Goal: Task Accomplishment & Management: Manage account settings

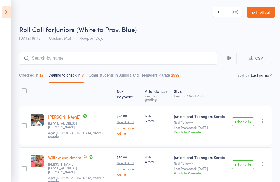
click at [266, 118] on icon "button" at bounding box center [262, 120] width 5 height 5
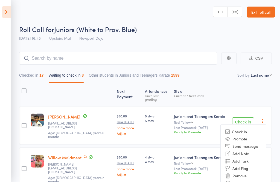
click at [248, 172] on li "Remove" at bounding box center [243, 175] width 45 height 7
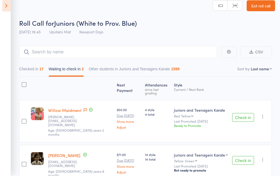
scroll to position [1, 0]
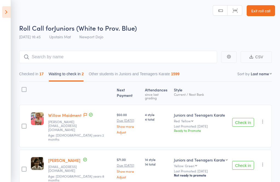
click at [265, 119] on icon "button" at bounding box center [262, 121] width 5 height 5
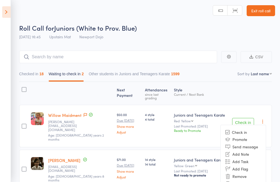
click at [245, 173] on li "Remove" at bounding box center [243, 176] width 45 height 7
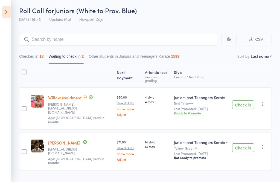
scroll to position [4, 0]
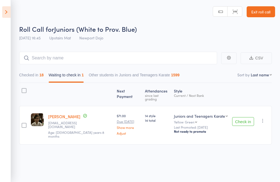
click at [266, 118] on icon "button" at bounding box center [262, 120] width 5 height 5
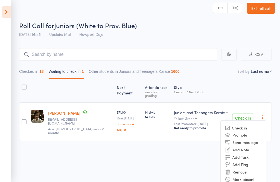
click at [248, 168] on li "Remove" at bounding box center [243, 171] width 45 height 7
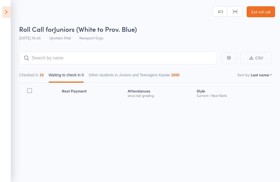
click at [4, 12] on icon at bounding box center [6, 11] width 8 height 11
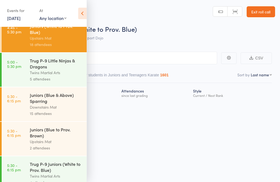
scroll to position [142, 0]
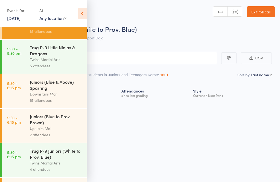
click at [29, 92] on link "5:30 - 6:15 pm Juniors (Blue & Above) Sparring Downstairs Mat 15 attendees" at bounding box center [44, 91] width 85 height 34
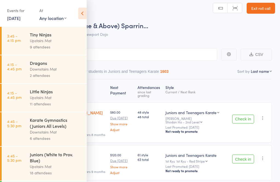
click at [82, 15] on icon at bounding box center [82, 13] width 8 height 11
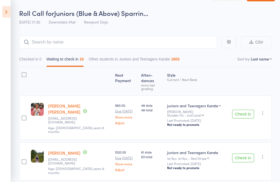
click at [249, 110] on button "Check in" at bounding box center [243, 114] width 22 height 9
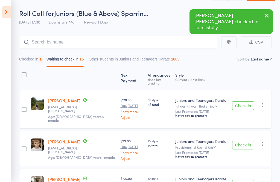
click at [248, 101] on button "Check in" at bounding box center [243, 105] width 22 height 9
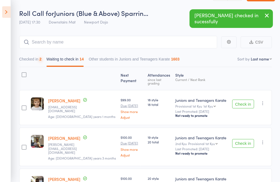
click at [244, 103] on button "Check in" at bounding box center [243, 104] width 22 height 9
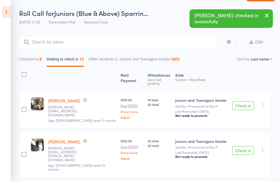
click at [246, 101] on button "Check in" at bounding box center [243, 105] width 22 height 9
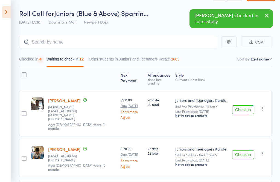
click at [244, 105] on button "Check in" at bounding box center [243, 109] width 22 height 9
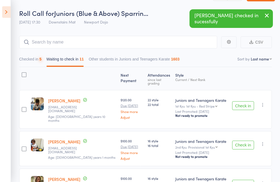
click at [243, 102] on button "Check in" at bounding box center [243, 105] width 22 height 9
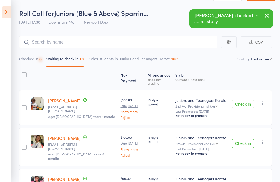
click at [246, 101] on button "Check in" at bounding box center [243, 104] width 22 height 9
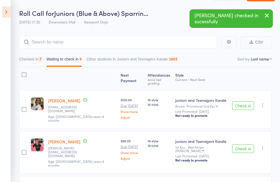
click at [247, 101] on button "Check in" at bounding box center [243, 105] width 22 height 9
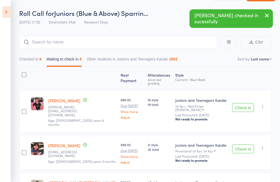
click at [247, 103] on button "Check in" at bounding box center [243, 107] width 22 height 9
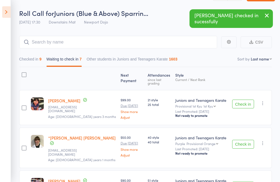
click at [248, 103] on button "Check in" at bounding box center [243, 104] width 22 height 9
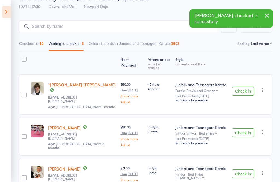
scroll to position [33, 0]
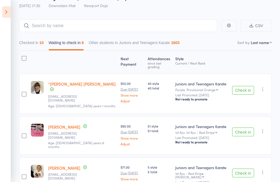
click at [243, 86] on button "Check in" at bounding box center [243, 90] width 22 height 9
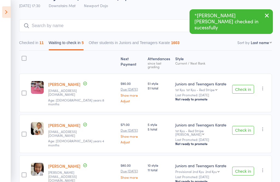
click at [239, 88] on button "Check in" at bounding box center [243, 89] width 22 height 9
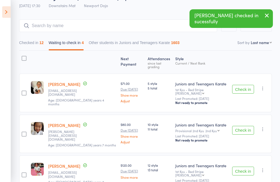
click at [242, 86] on button "Check in" at bounding box center [243, 89] width 22 height 9
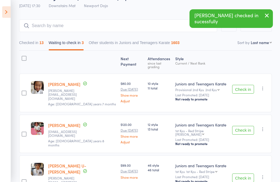
click at [245, 87] on button "Check in" at bounding box center [243, 89] width 22 height 9
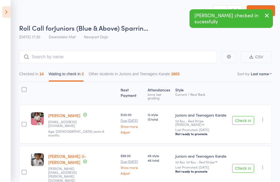
click at [243, 119] on button "Check in" at bounding box center [243, 120] width 22 height 9
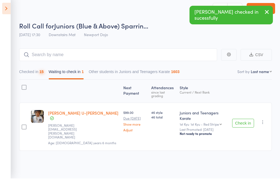
scroll to position [4, 0]
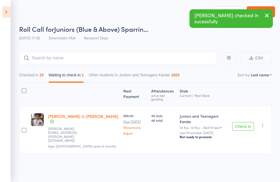
click at [245, 122] on button "Check in" at bounding box center [243, 126] width 22 height 9
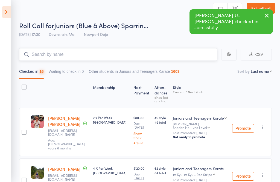
click at [131, 54] on input "search" at bounding box center [118, 54] width 198 height 13
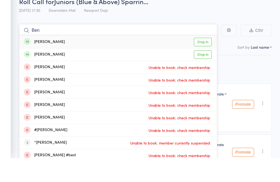
type input "Ben"
click at [208, 62] on link "Drop in" at bounding box center [203, 66] width 18 height 8
